Goal: Browse casually

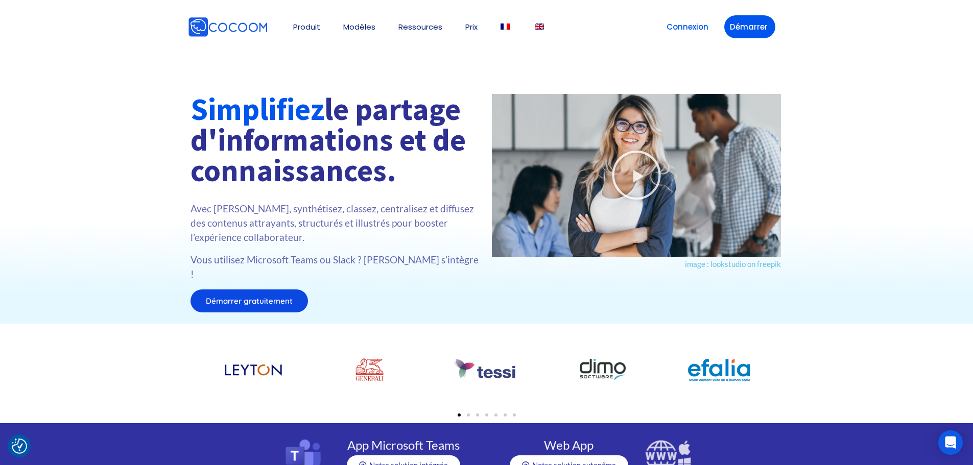
click at [198, 66] on div "Simplifiez le partage d'informations et de connaissances. Avec Cocoom, synthéti…" at bounding box center [486, 177] width 973 height 293
click at [467, 414] on span "Go to slide 2" at bounding box center [468, 415] width 3 height 3
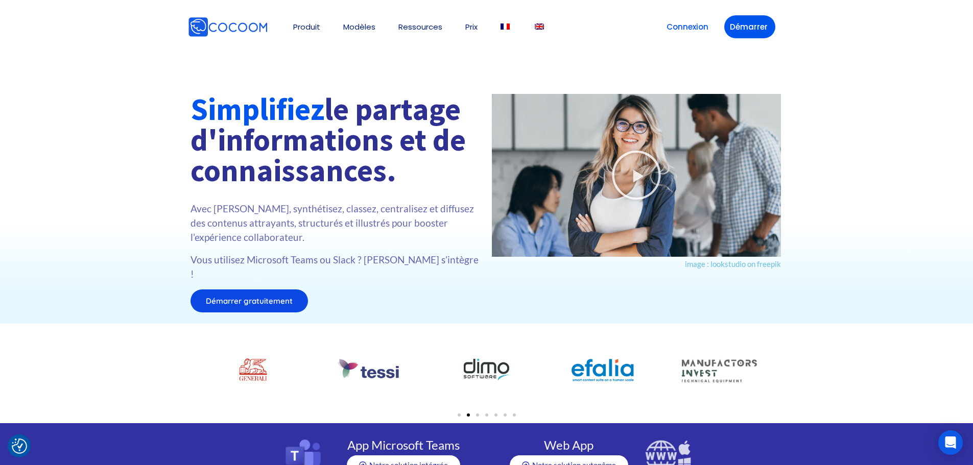
click at [477, 414] on span "Go to slide 3" at bounding box center [477, 415] width 3 height 3
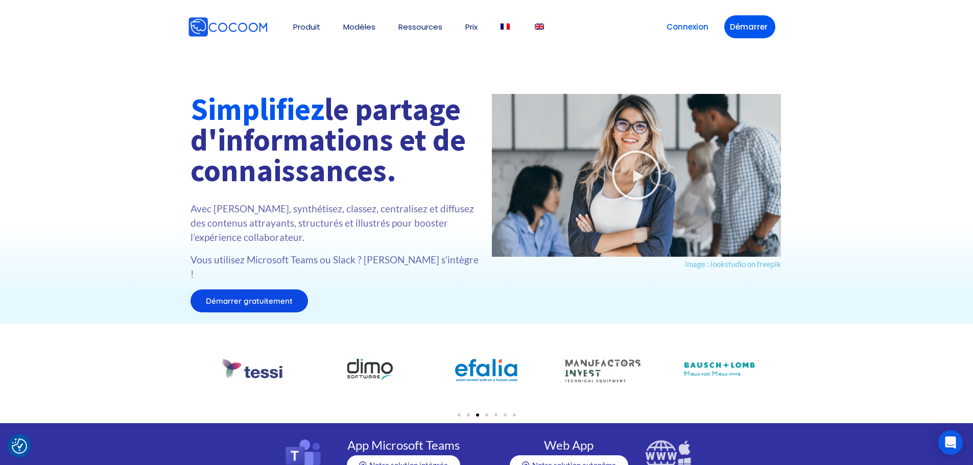
click at [487, 414] on span "Go to slide 4" at bounding box center [486, 415] width 3 height 3
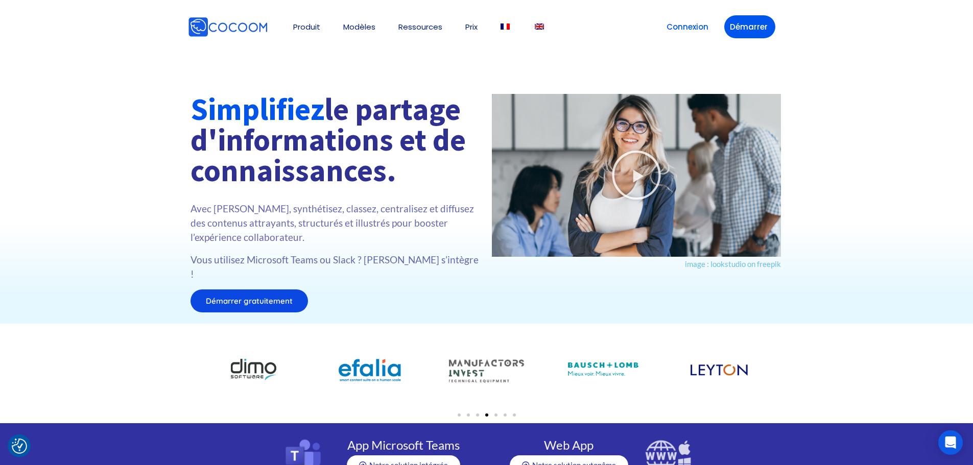
click at [497, 414] on span "Go to slide 5" at bounding box center [495, 415] width 3 height 3
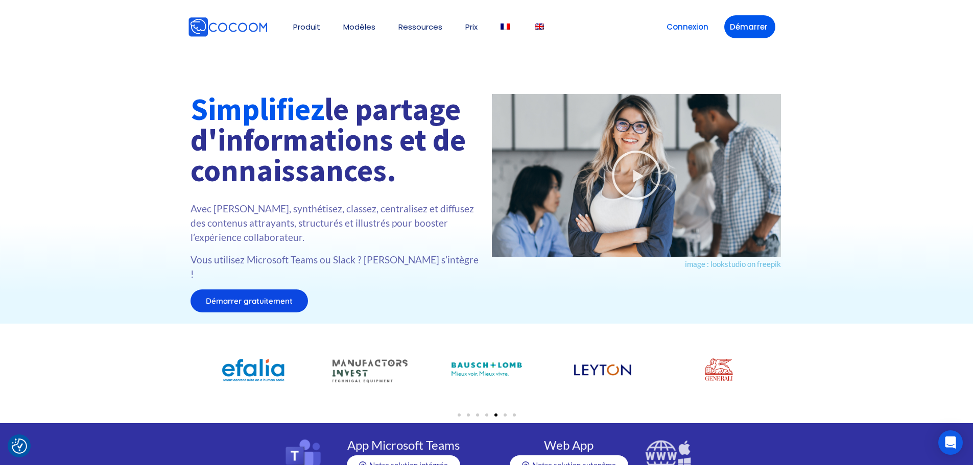
click at [504, 414] on span "Go to slide 6" at bounding box center [505, 415] width 3 height 3
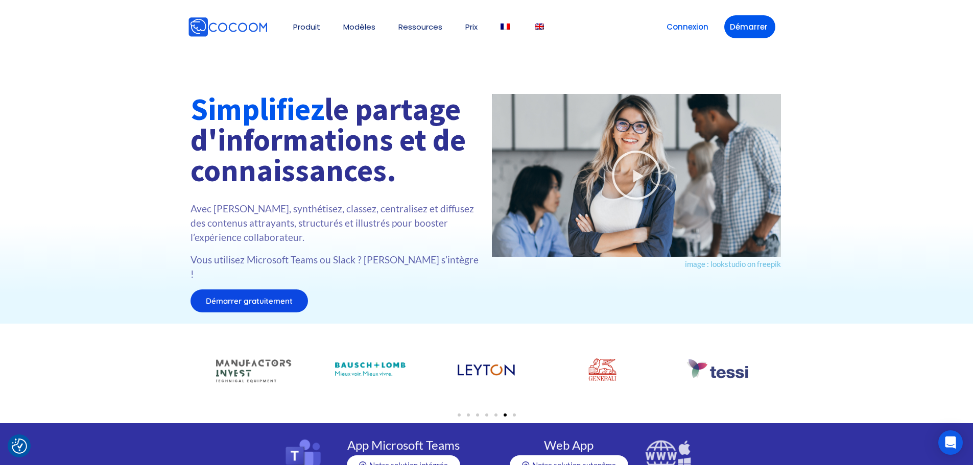
click at [513, 414] on span "Go to slide 7" at bounding box center [514, 415] width 3 height 3
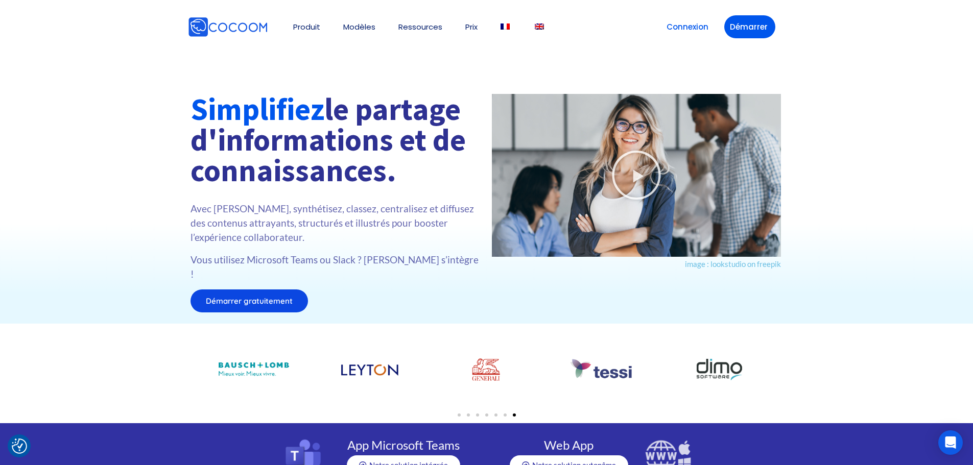
click at [18, 164] on div at bounding box center [486, 206] width 973 height 235
